Goal: Find specific page/section

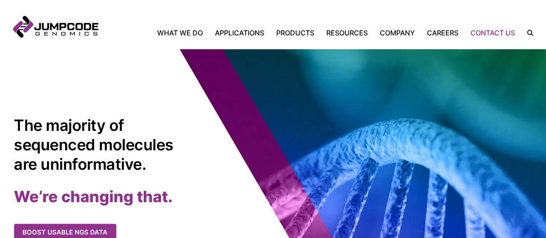
click at [500, 35] on link "Contact Us" at bounding box center [492, 33] width 57 height 10
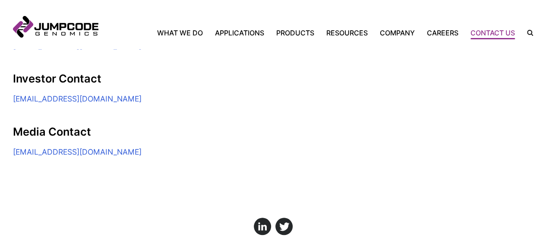
scroll to position [362, 0]
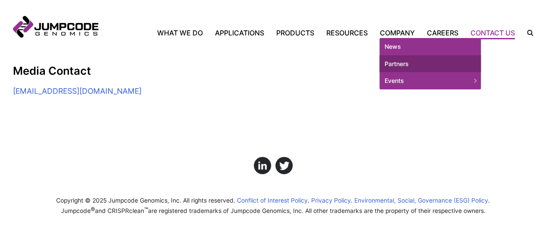
click at [410, 66] on link "Partners" at bounding box center [429, 63] width 101 height 17
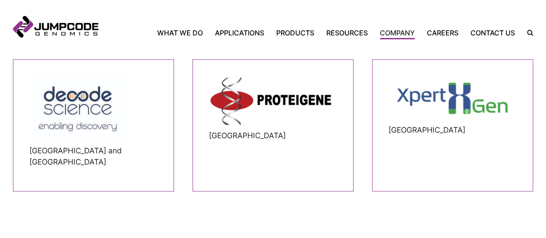
scroll to position [503, 0]
